Goal: Task Accomplishment & Management: Use online tool/utility

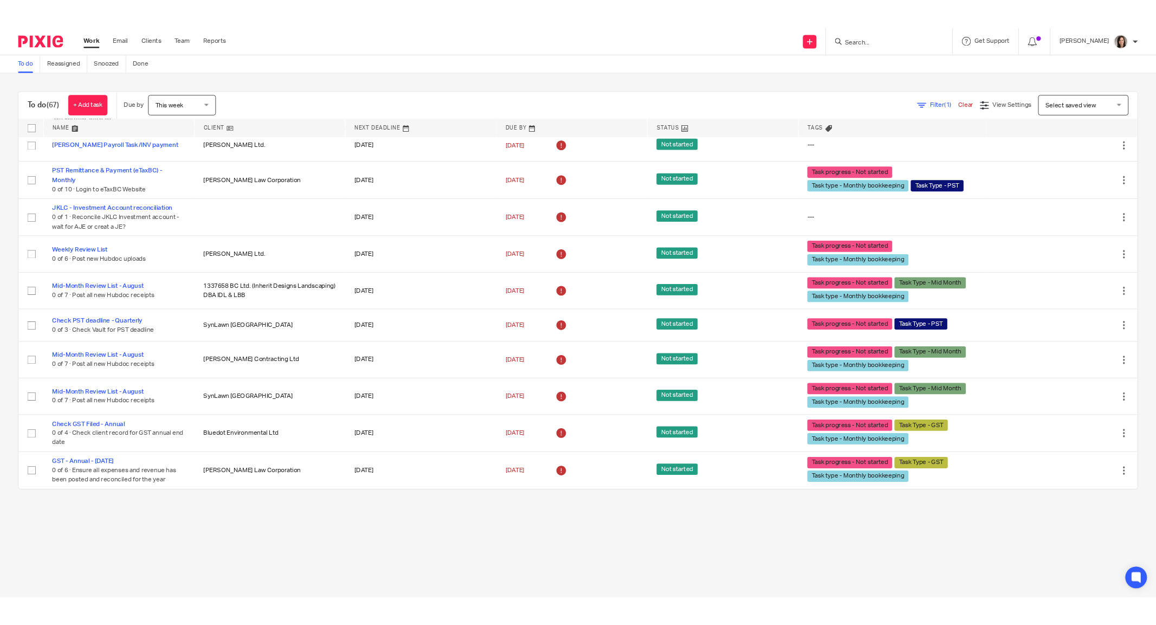
scroll to position [2792, 0]
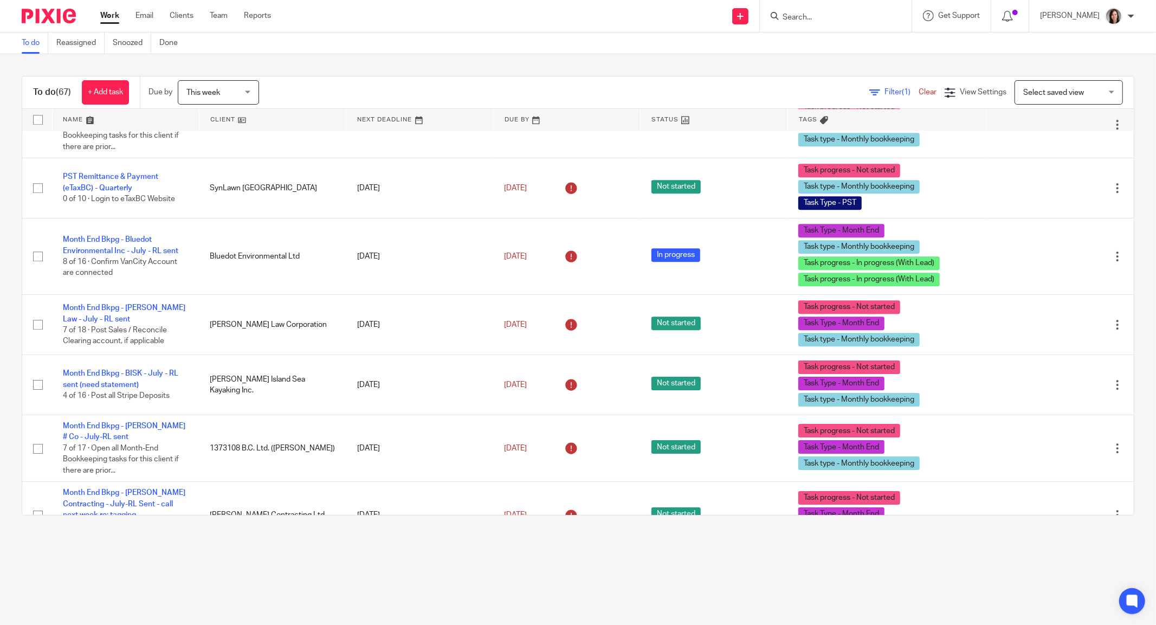
click at [860, 15] on input "Search" at bounding box center [831, 18] width 98 height 10
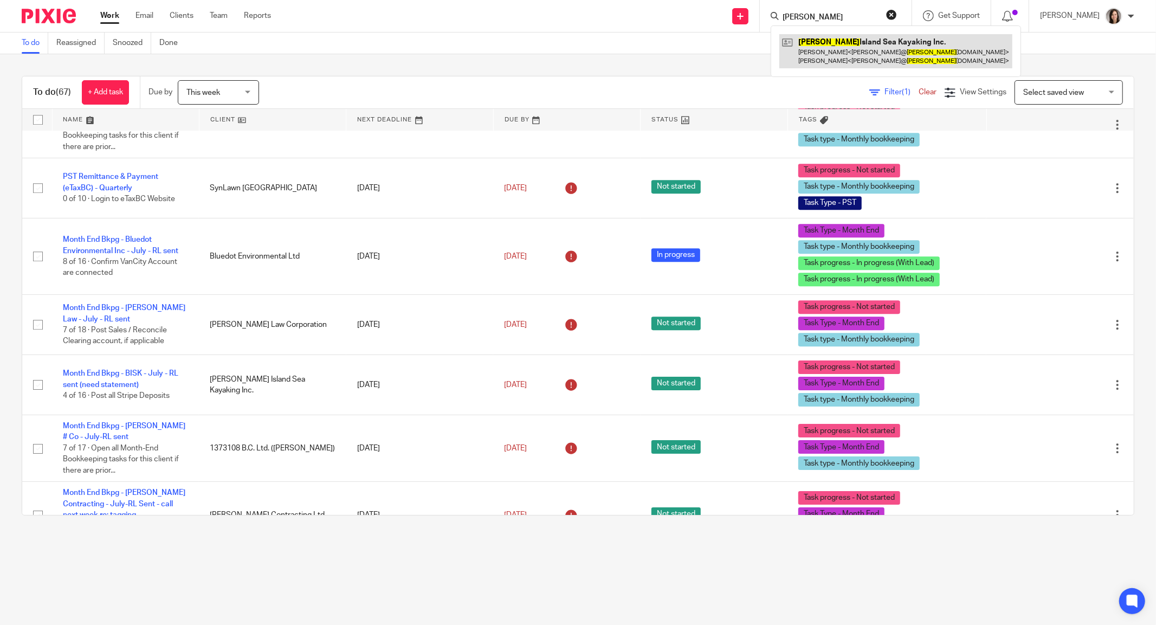
type input "bowen"
click at [861, 52] on link at bounding box center [896, 51] width 233 height 34
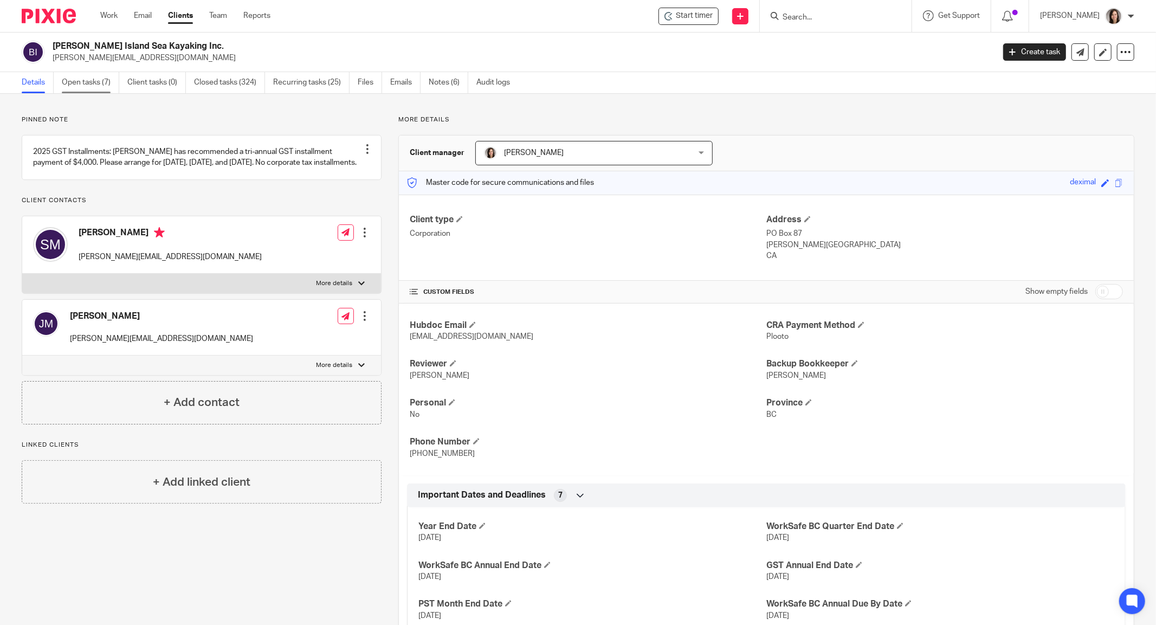
click at [102, 81] on link "Open tasks (7)" at bounding box center [90, 82] width 57 height 21
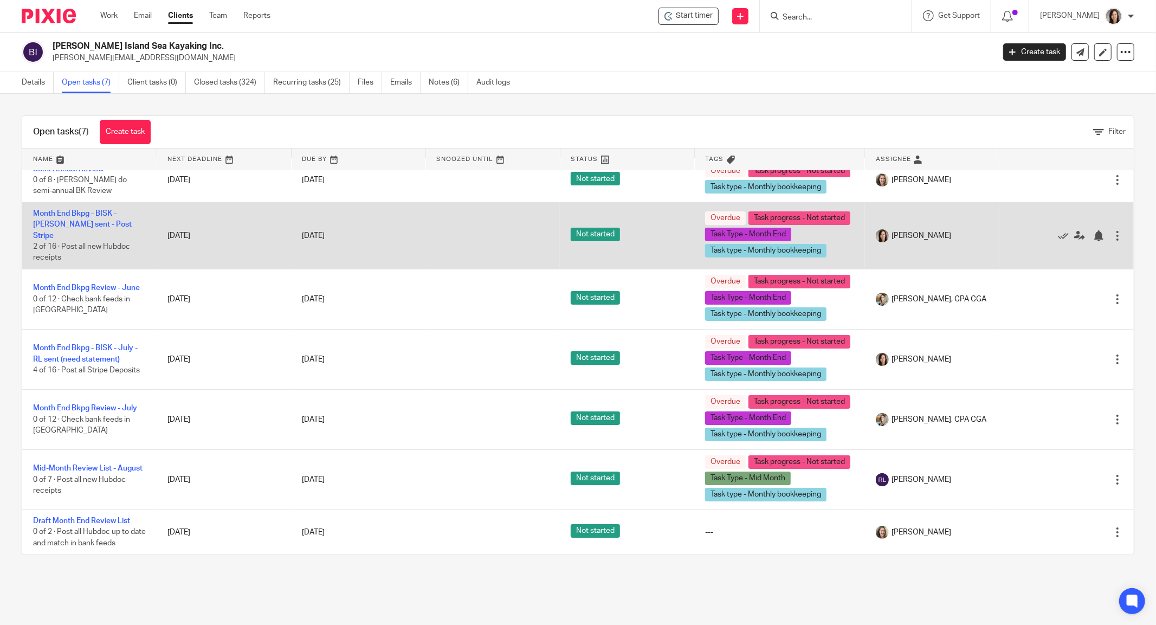
scroll to position [101, 0]
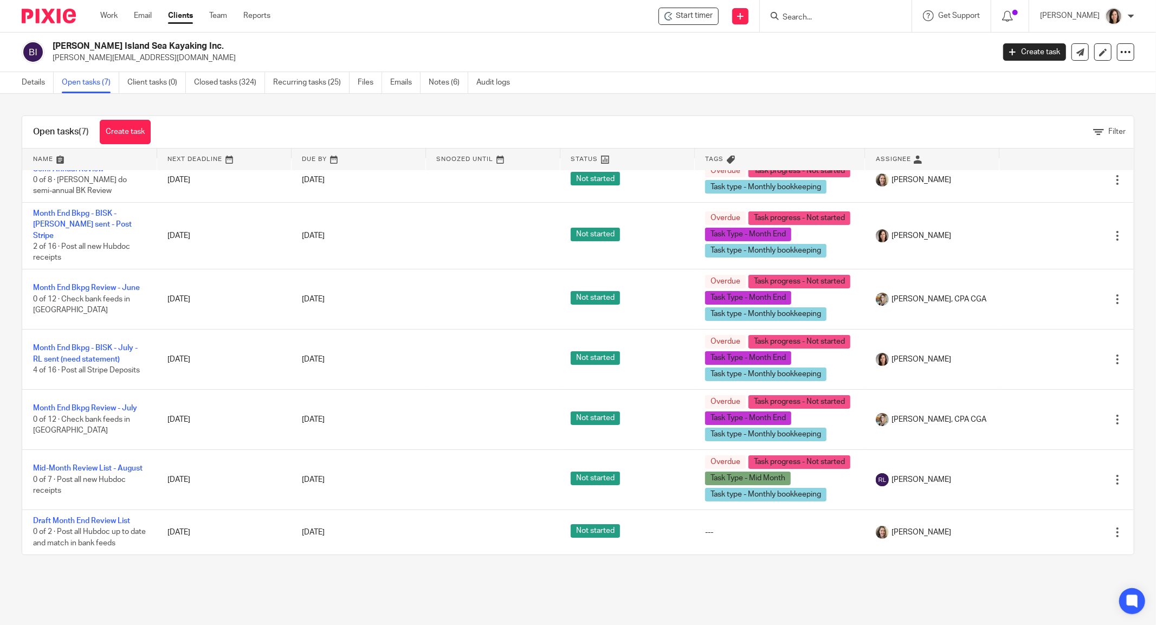
click at [818, 18] on input "Search" at bounding box center [831, 18] width 98 height 10
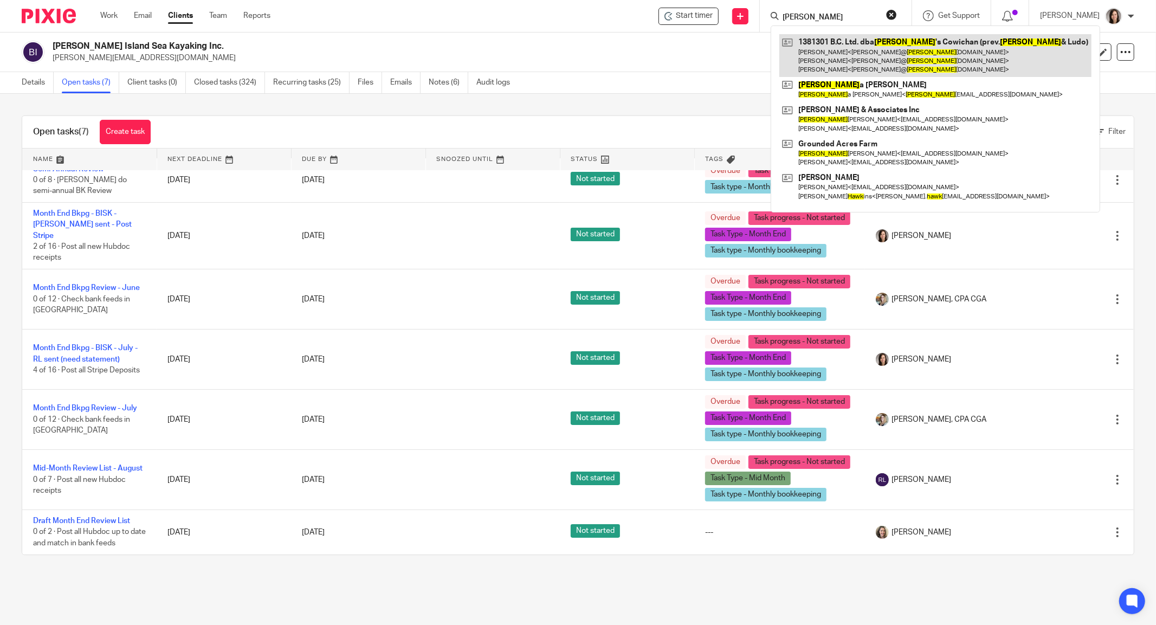
type input "hank"
drag, startPoint x: 866, startPoint y: 47, endPoint x: 874, endPoint y: 47, distance: 8.1
click at [867, 47] on link at bounding box center [936, 55] width 312 height 43
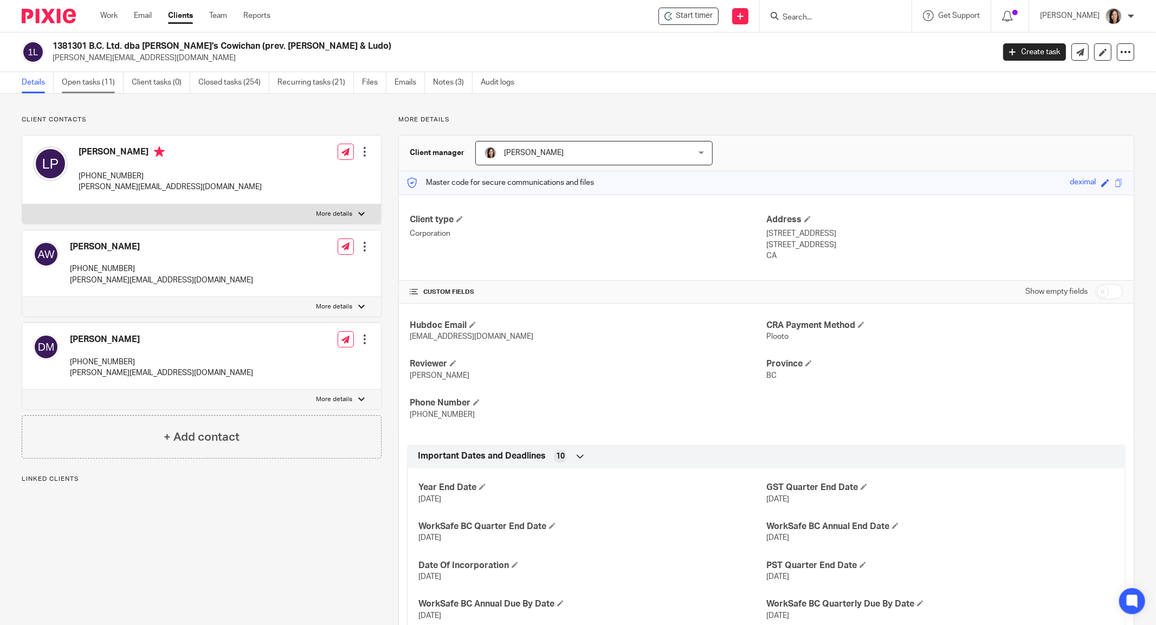
click at [95, 82] on link "Open tasks (11)" at bounding box center [93, 82] width 62 height 21
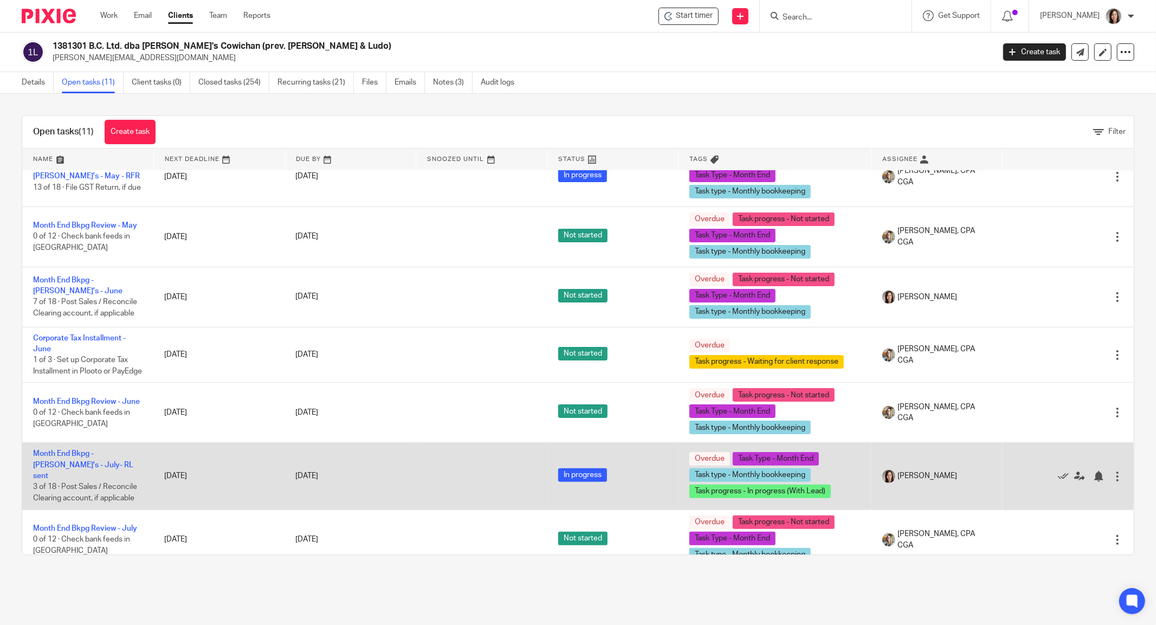
scroll to position [108, 0]
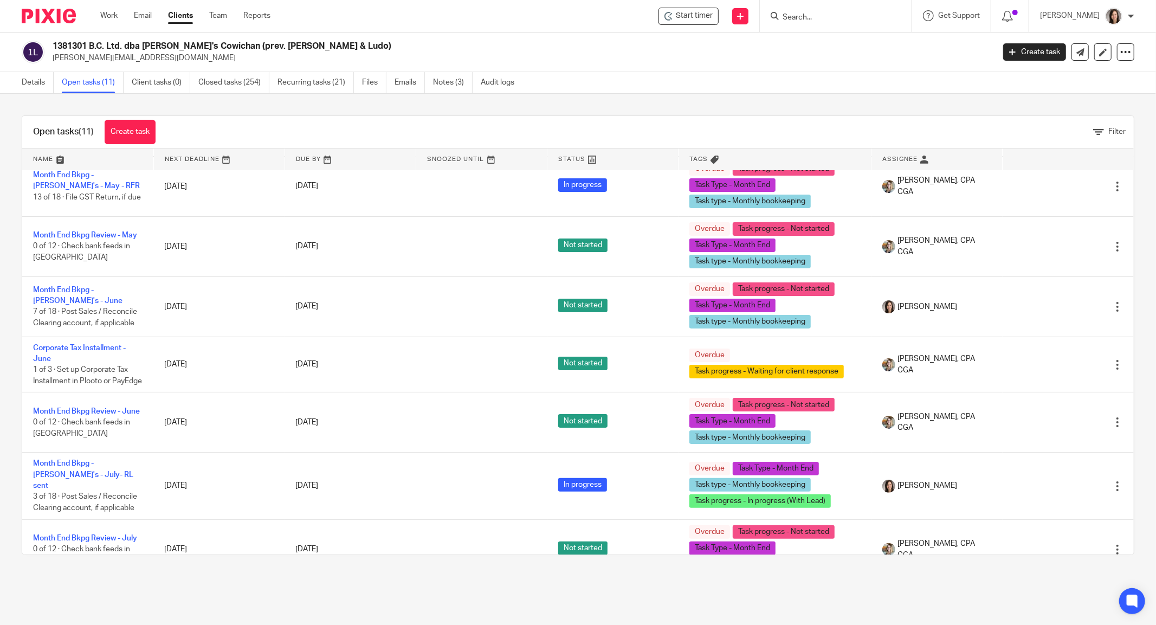
click at [817, 20] on input "Search" at bounding box center [831, 18] width 98 height 10
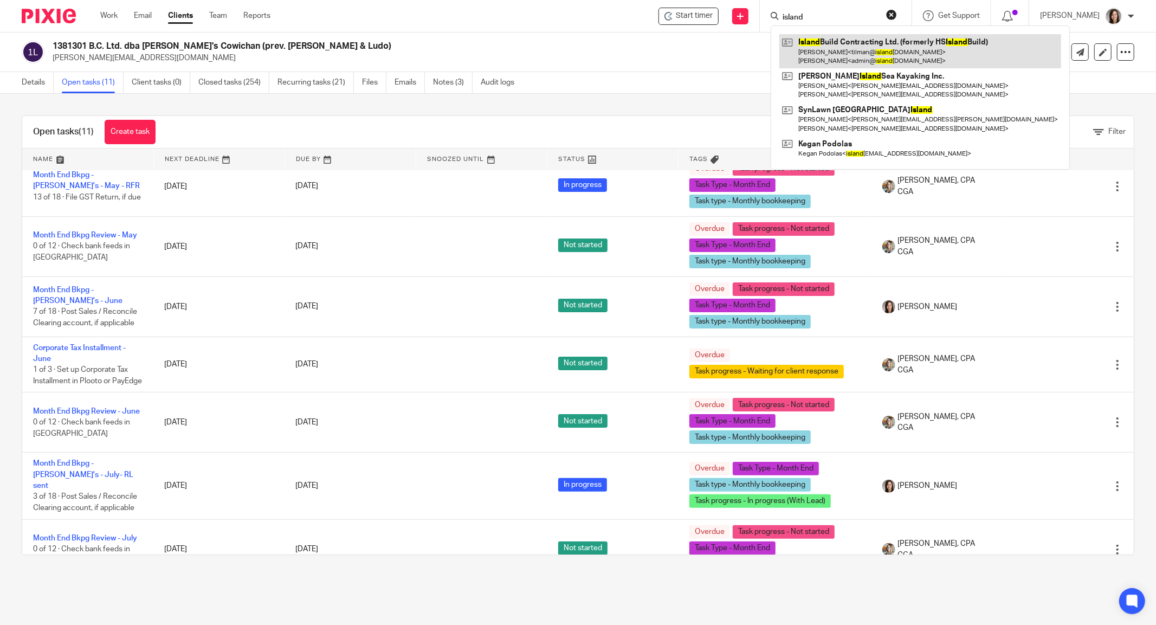
type input "island"
click at [877, 50] on link at bounding box center [921, 51] width 282 height 34
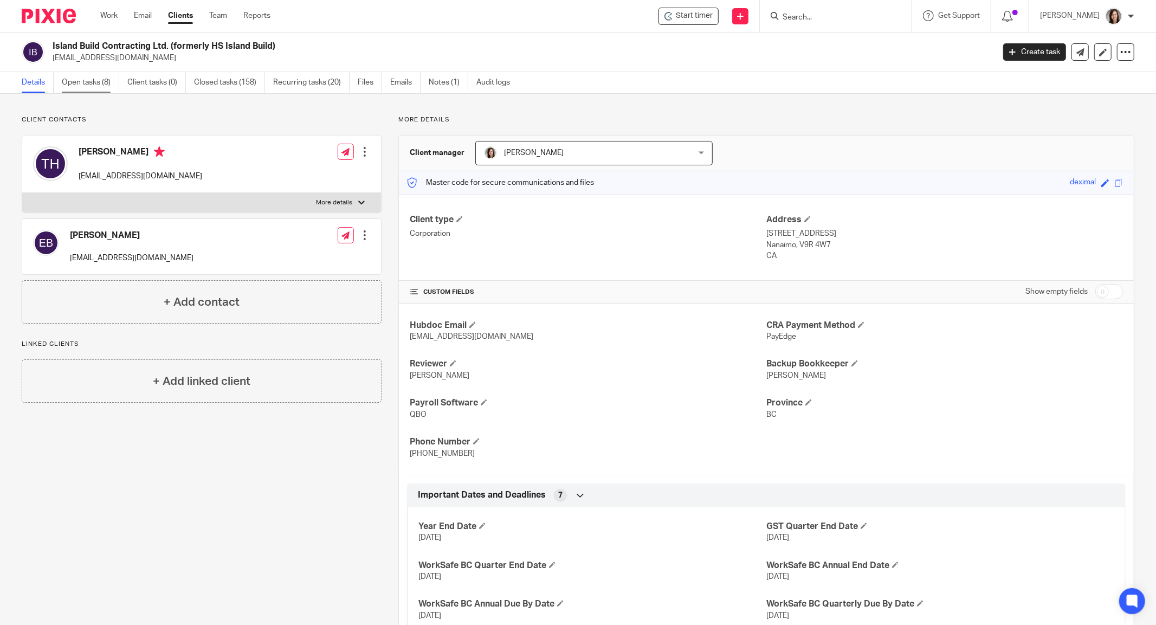
click at [98, 85] on link "Open tasks (8)" at bounding box center [90, 82] width 57 height 21
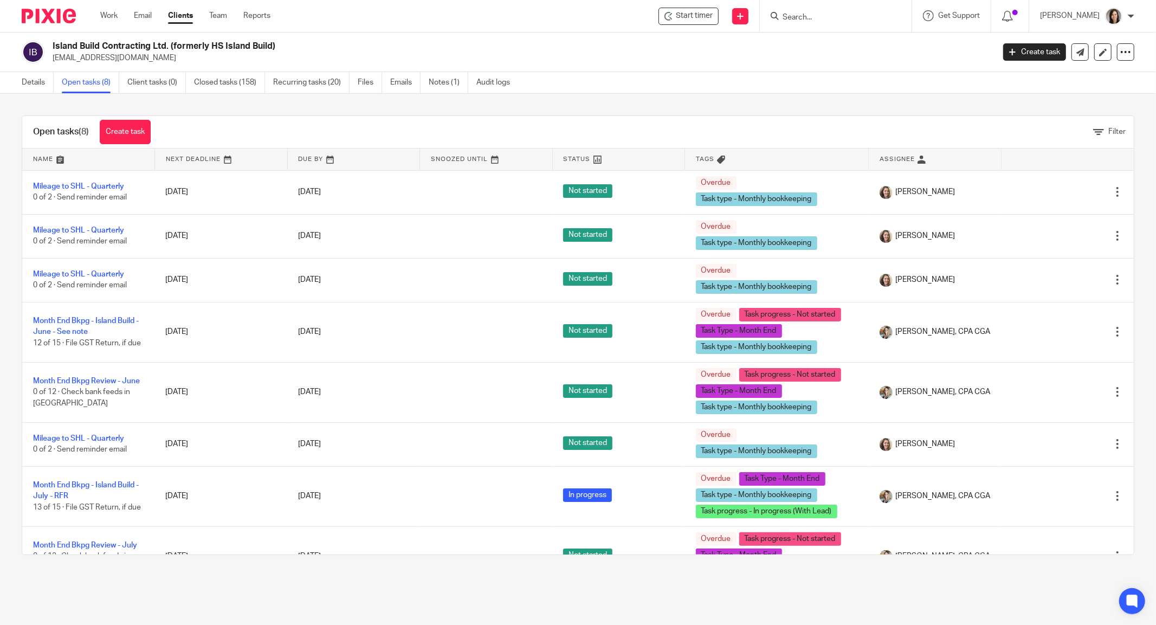
click at [849, 17] on input "Search" at bounding box center [831, 18] width 98 height 10
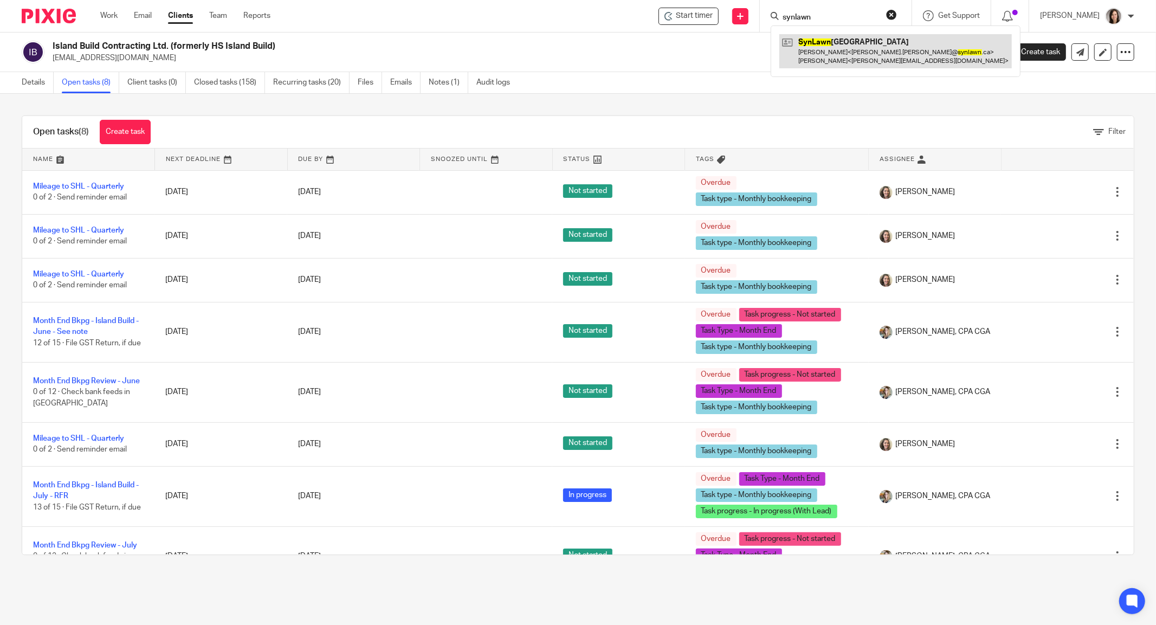
type input "synlawn"
click at [855, 50] on link at bounding box center [896, 51] width 233 height 34
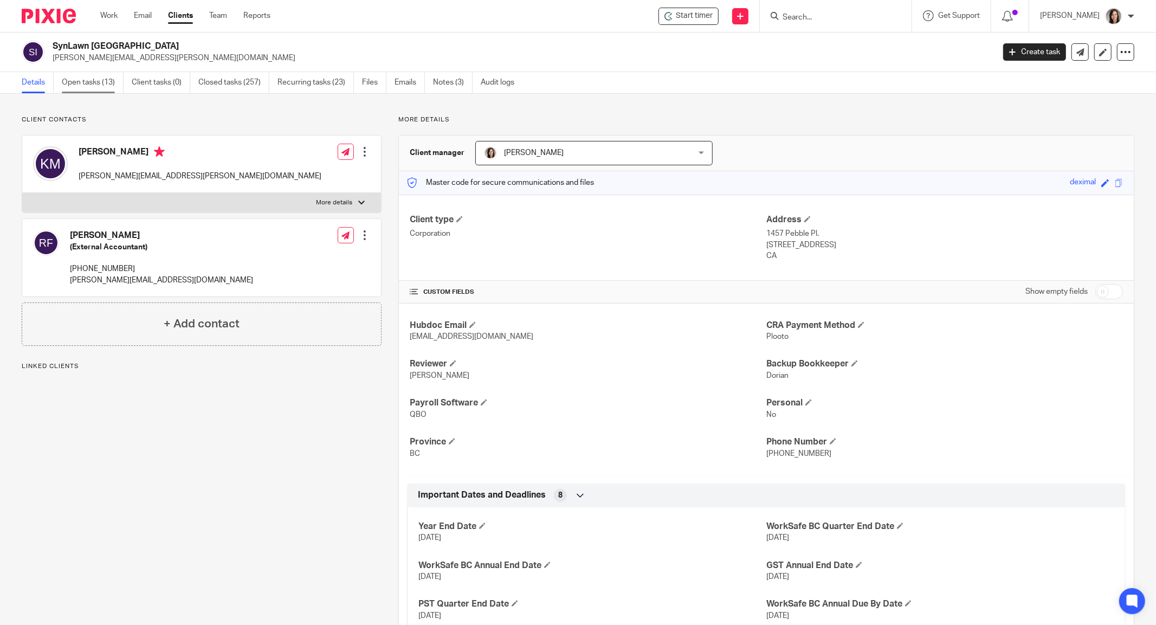
click at [99, 86] on link "Open tasks (13)" at bounding box center [93, 82] width 62 height 21
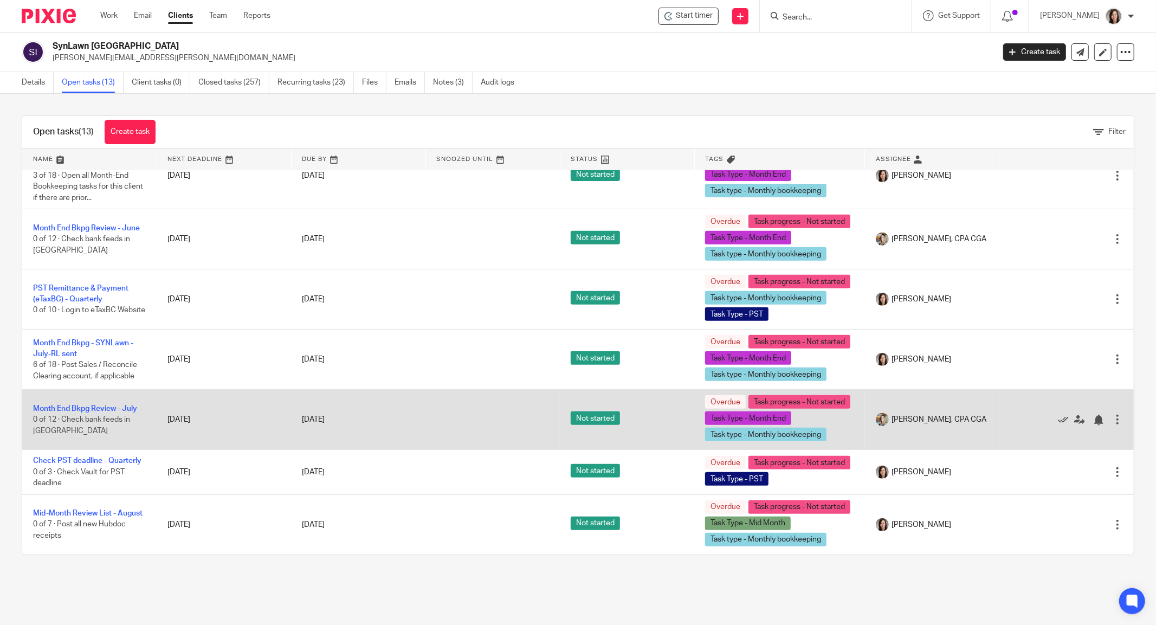
scroll to position [558, 0]
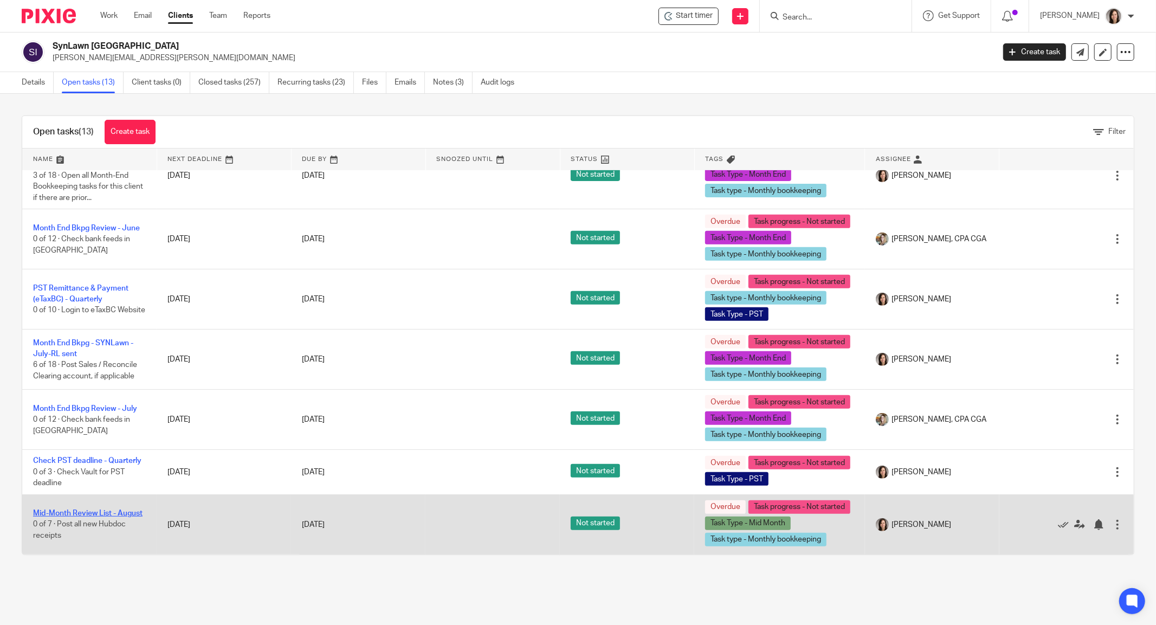
click at [89, 510] on link "Mid-Month Review List - August" at bounding box center [87, 514] width 109 height 8
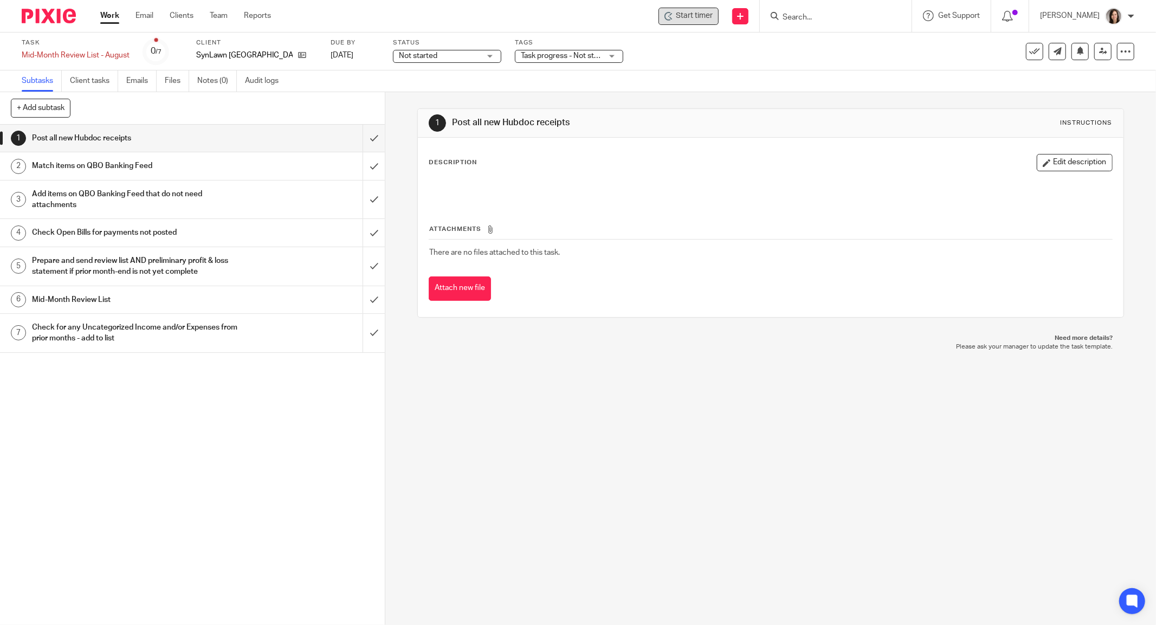
click at [698, 16] on span "Start timer" at bounding box center [694, 15] width 37 height 11
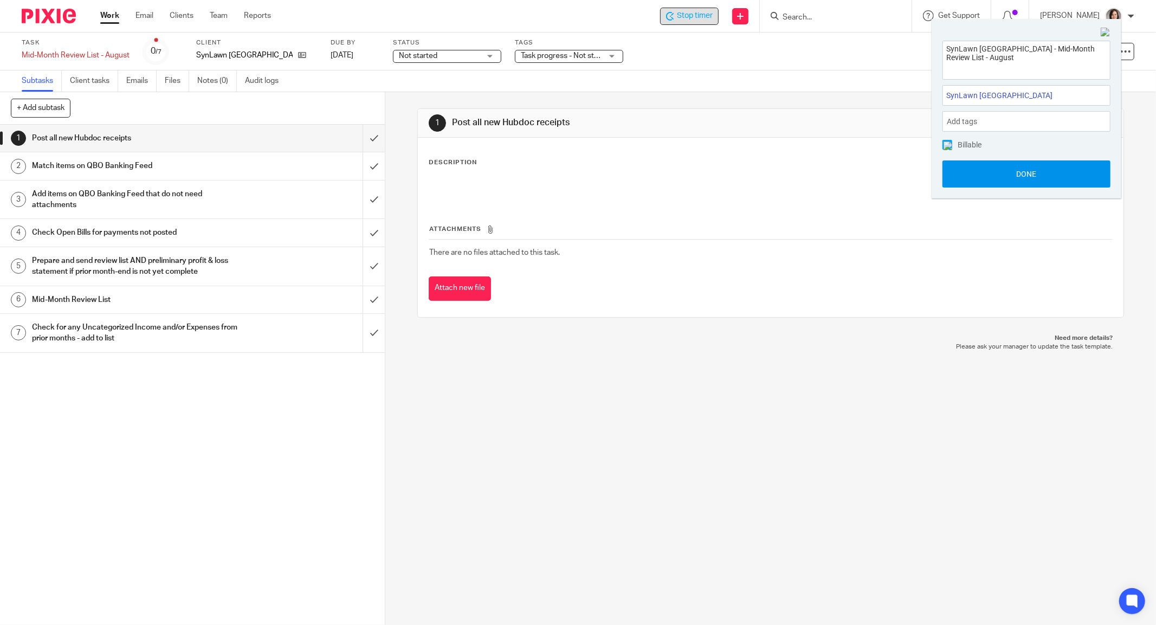
click at [1044, 177] on button "Done" at bounding box center [1027, 173] width 168 height 27
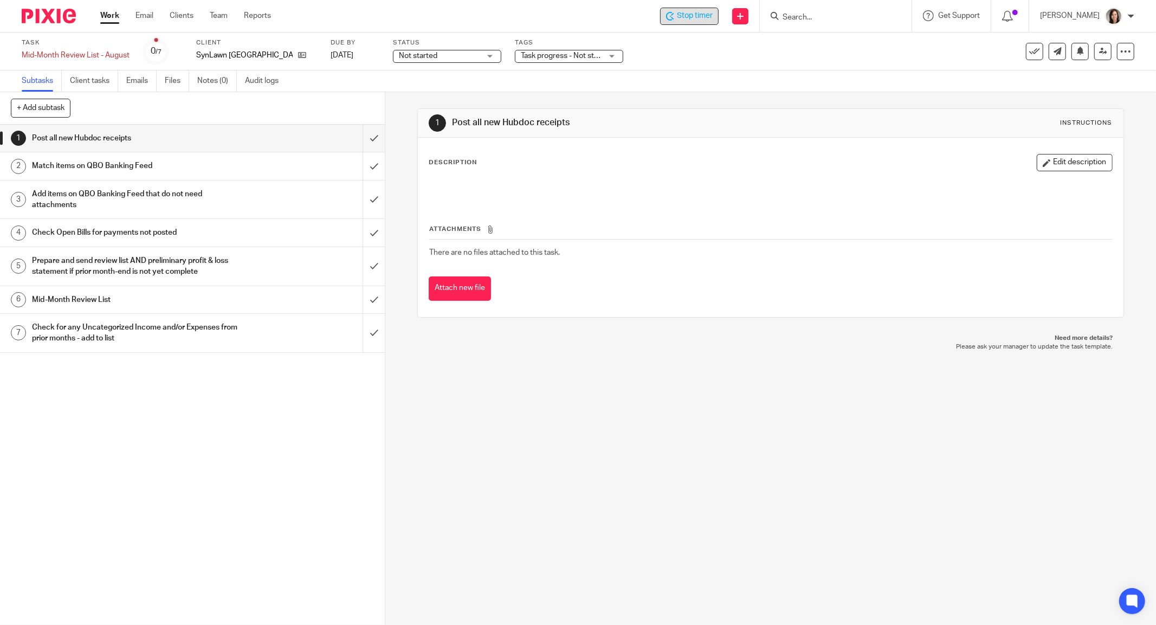
click at [681, 13] on div "Stop timer" at bounding box center [689, 15] width 47 height 11
